Goal: Find specific page/section: Find specific page/section

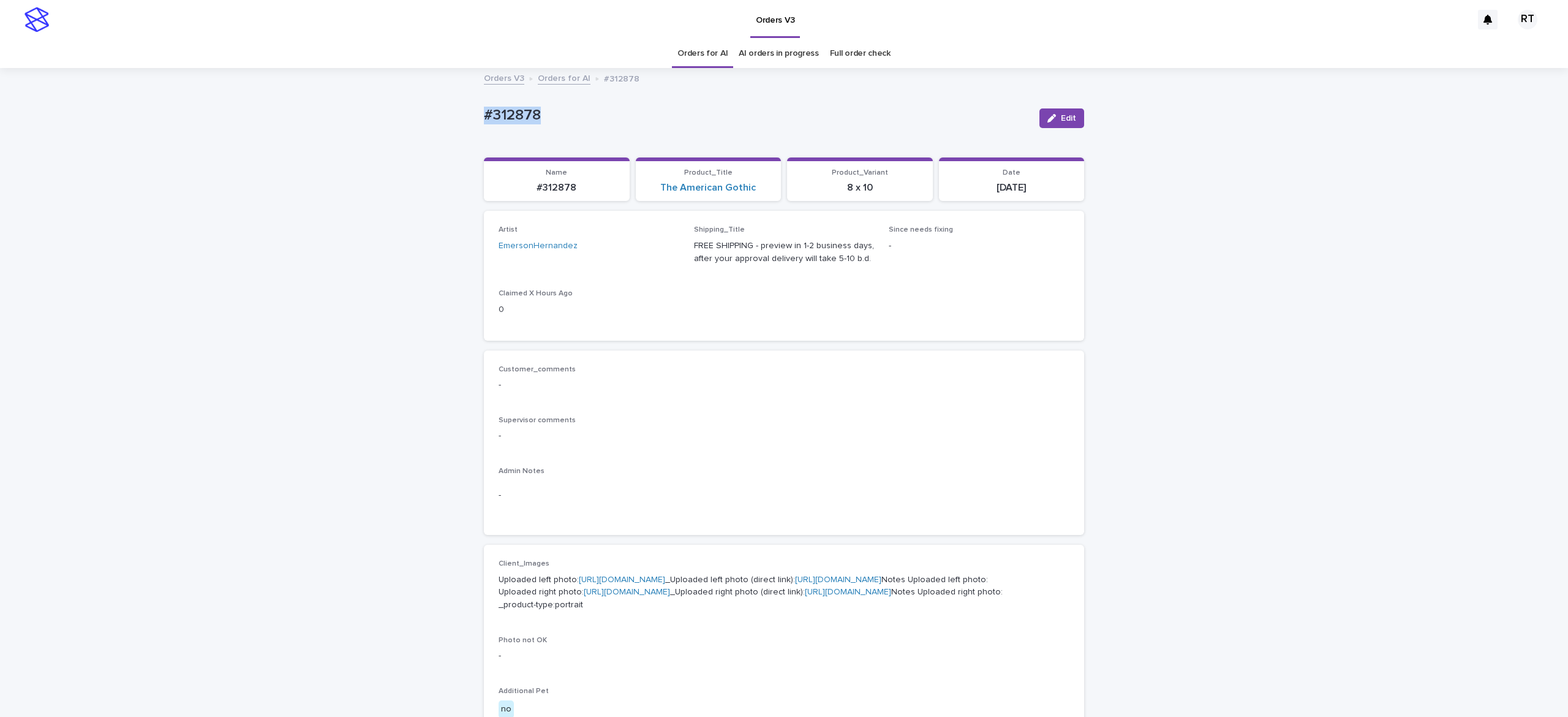
drag, startPoint x: 463, startPoint y: 110, endPoint x: 620, endPoint y: 122, distance: 157.5
click at [608, 117] on div "Loading... Saving… Loading... Saving… #312878 Edit #312878 Edit Sorry, there wa…" at bounding box center [784, 634] width 1568 height 1130
copy p "#312878"
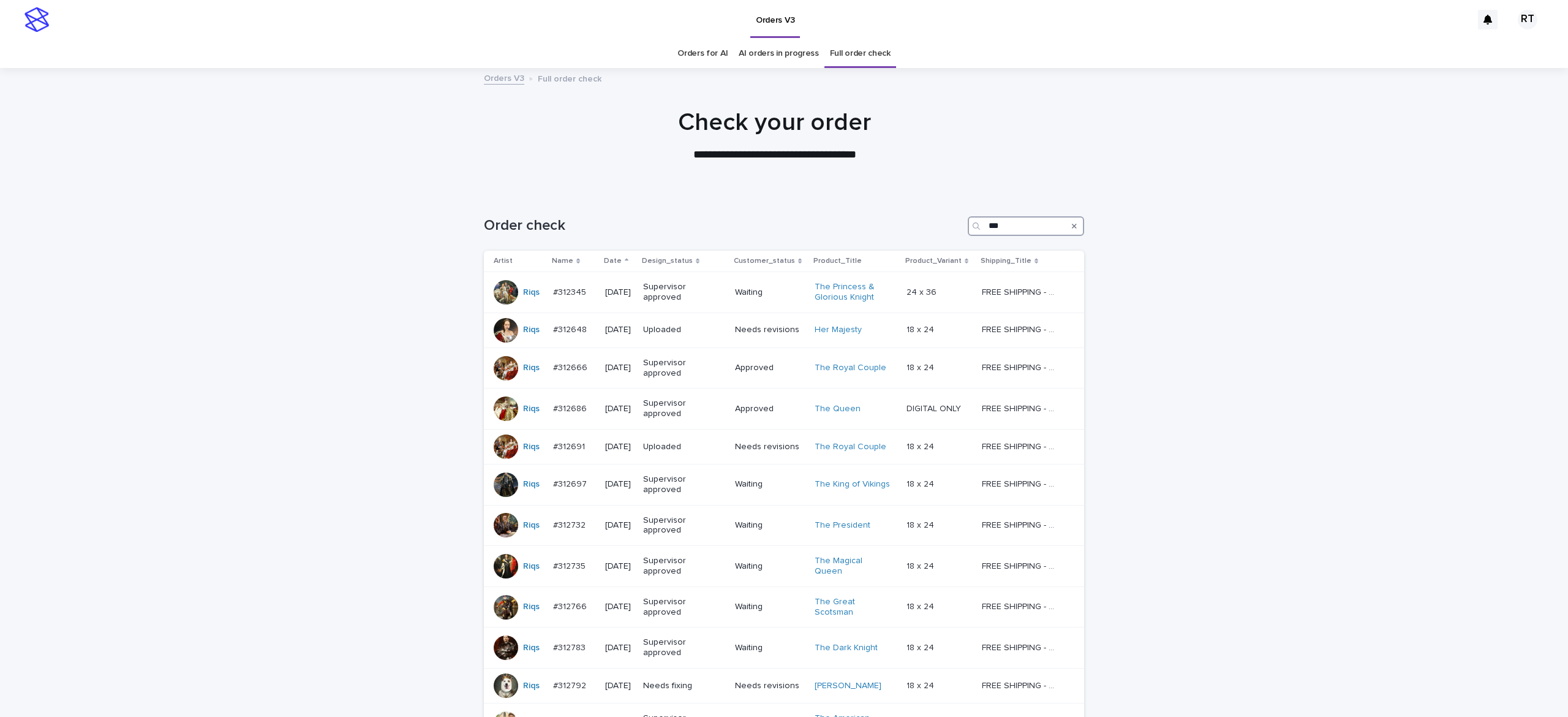
drag, startPoint x: 1002, startPoint y: 224, endPoint x: 925, endPoint y: 215, distance: 77.5
click at [930, 217] on div "Order check ***" at bounding box center [784, 226] width 600 height 20
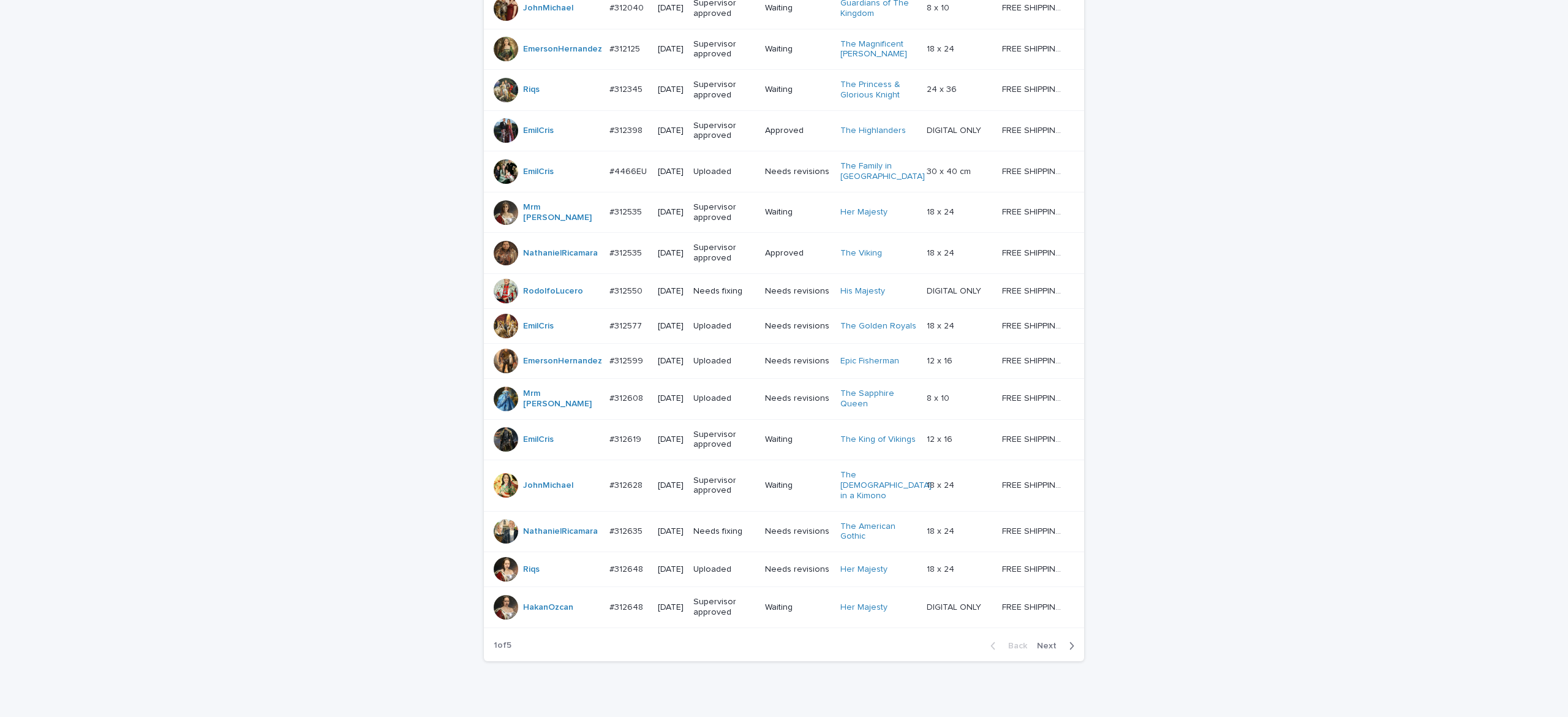
scroll to position [924, 0]
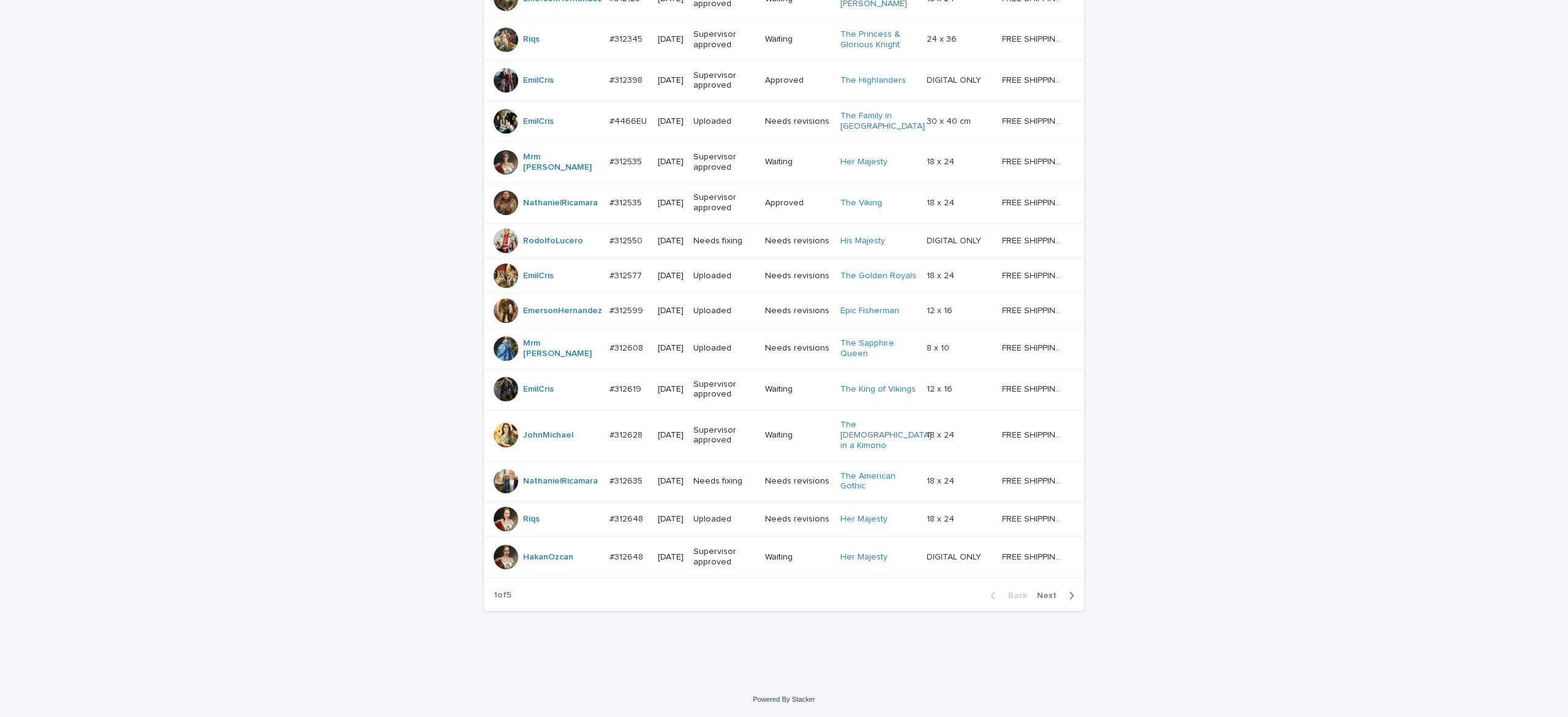
click at [1037, 598] on span "Next" at bounding box center [1051, 596] width 27 height 9
click at [1037, 602] on button "Next" at bounding box center [1058, 595] width 52 height 11
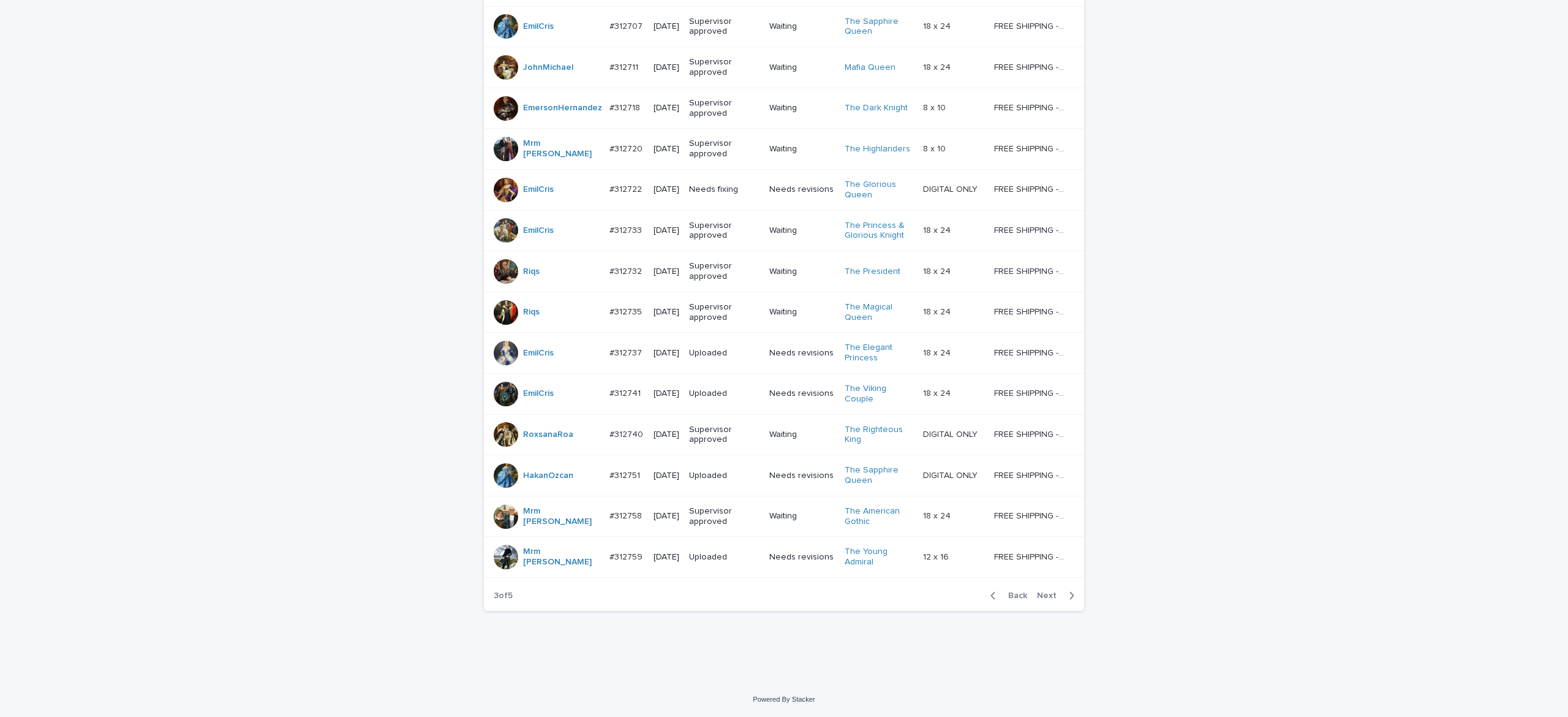
click at [1039, 595] on span "Next" at bounding box center [1051, 596] width 27 height 9
click at [1039, 595] on span "Next" at bounding box center [1051, 596] width 27 height 9
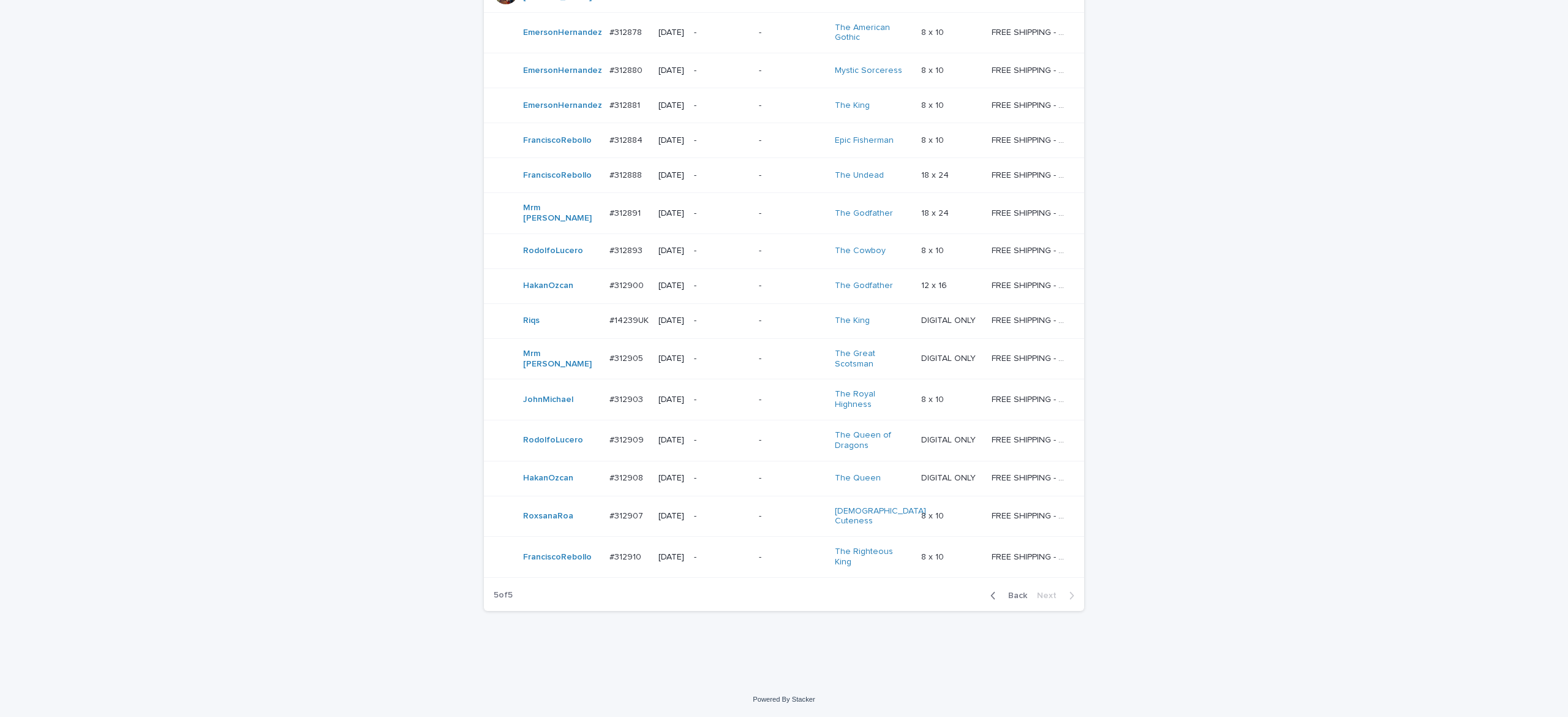
scroll to position [514, 0]
click at [760, 404] on td "-" at bounding box center [792, 400] width 75 height 41
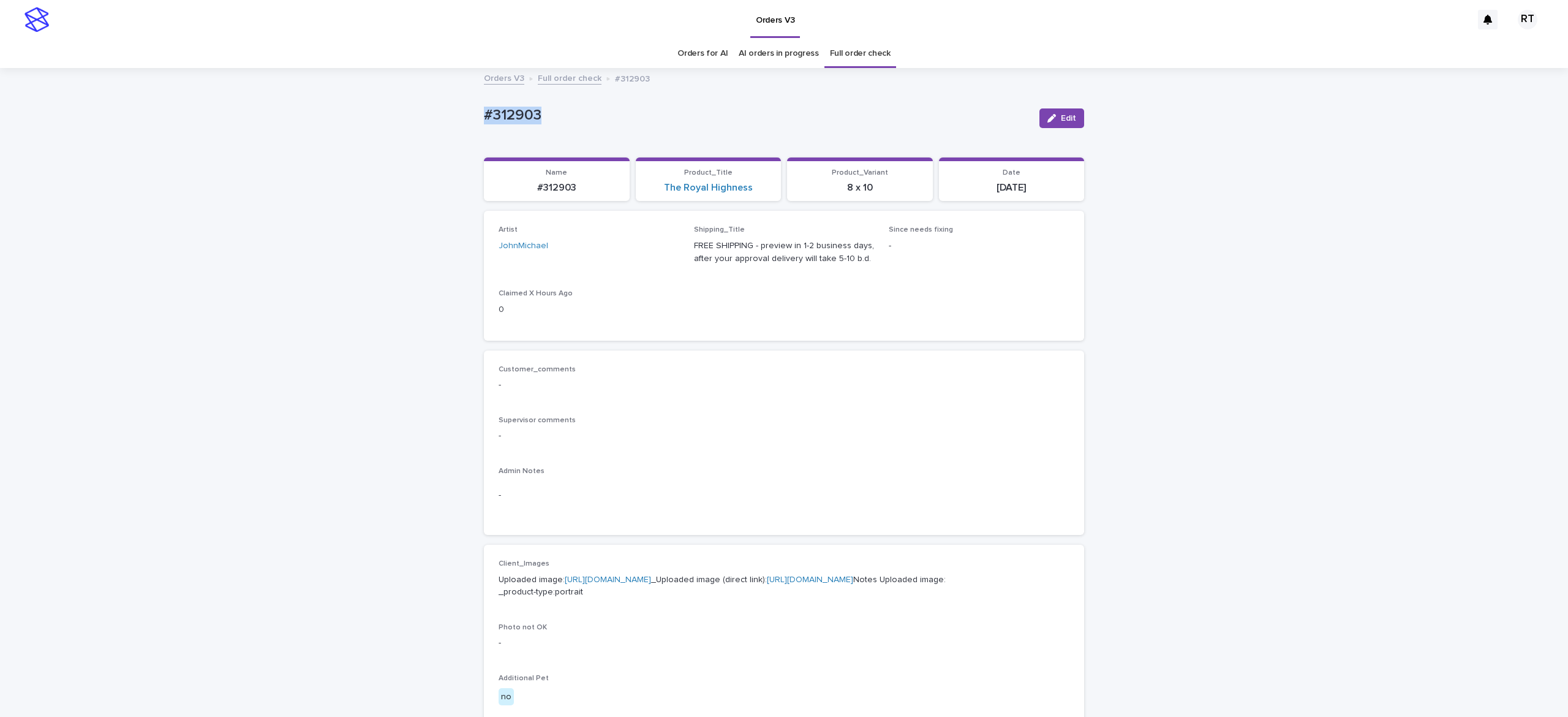
drag, startPoint x: 432, startPoint y: 96, endPoint x: 640, endPoint y: 106, distance: 208.2
click at [611, 102] on div "Loading... Saving… Loading... Saving… #312903 Edit #312903 Edit Sorry, there wa…" at bounding box center [784, 627] width 1568 height 1117
copy p "#312903"
